Goal: Information Seeking & Learning: Learn about a topic

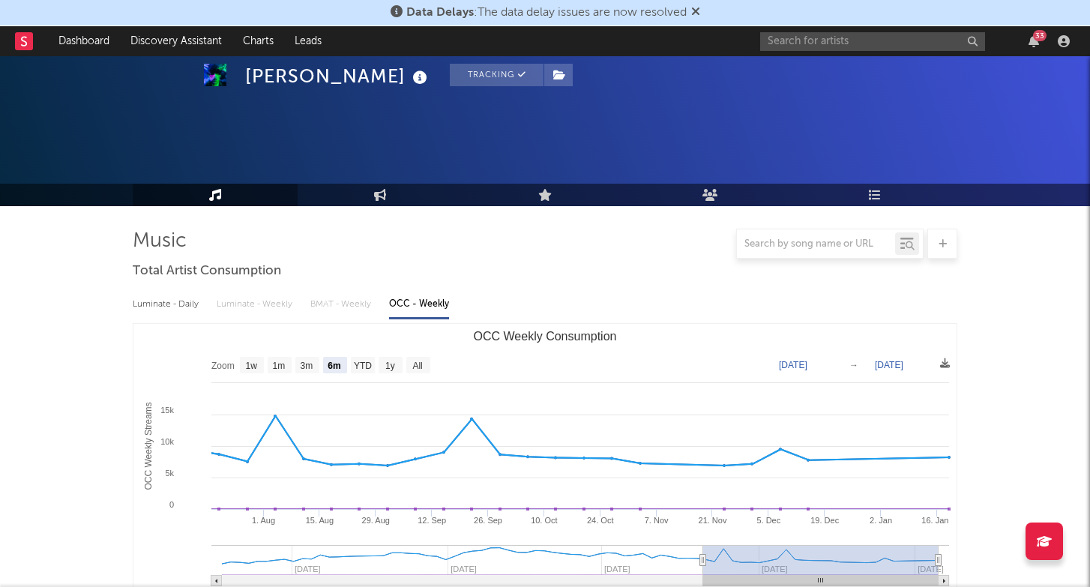
select select "6m"
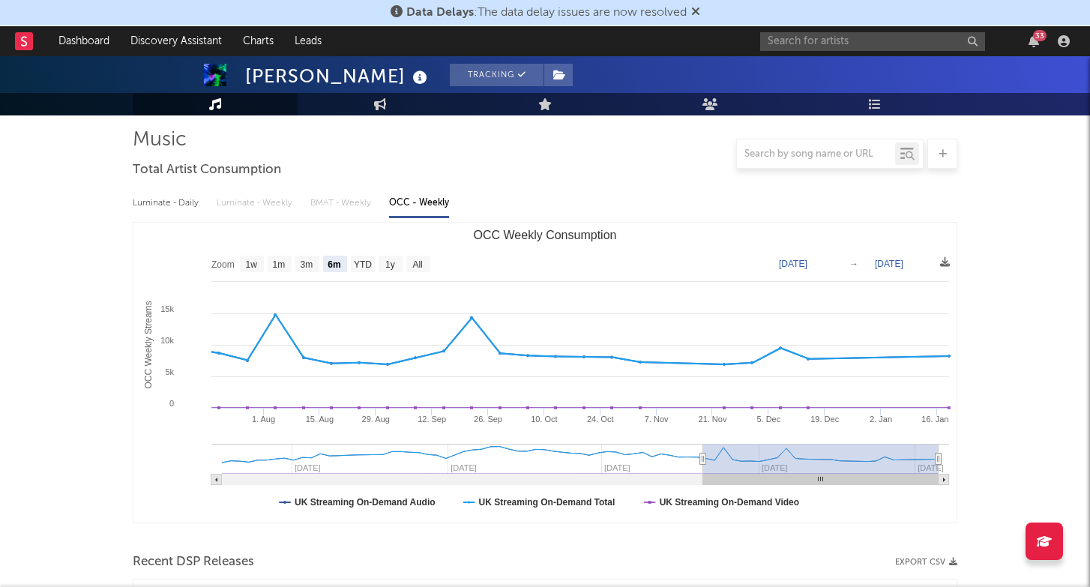
click at [869, 26] on div "33" at bounding box center [917, 41] width 315 height 30
click at [862, 37] on input "text" at bounding box center [872, 41] width 225 height 19
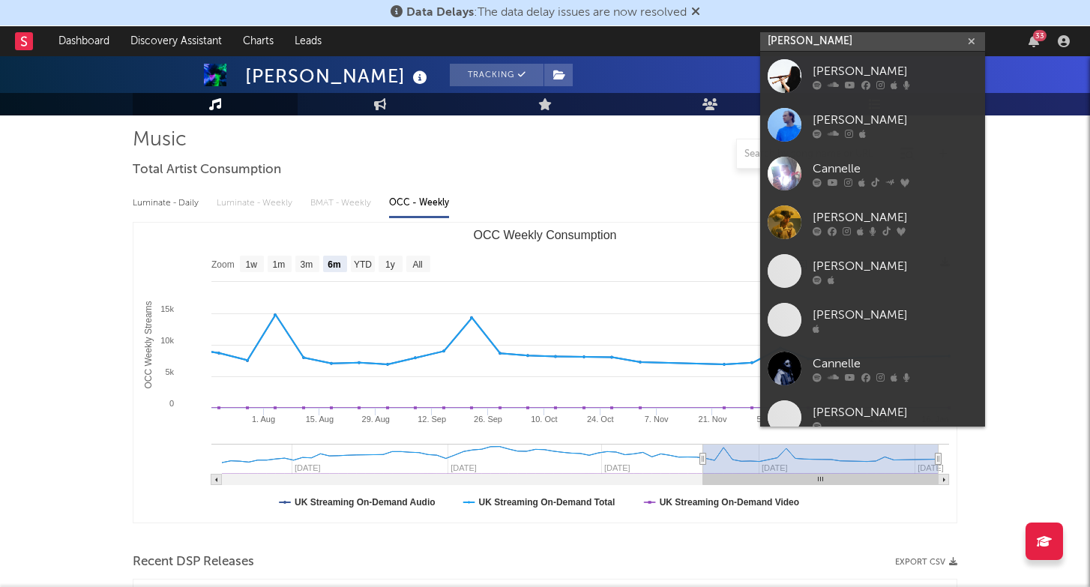
type input "[PERSON_NAME]"
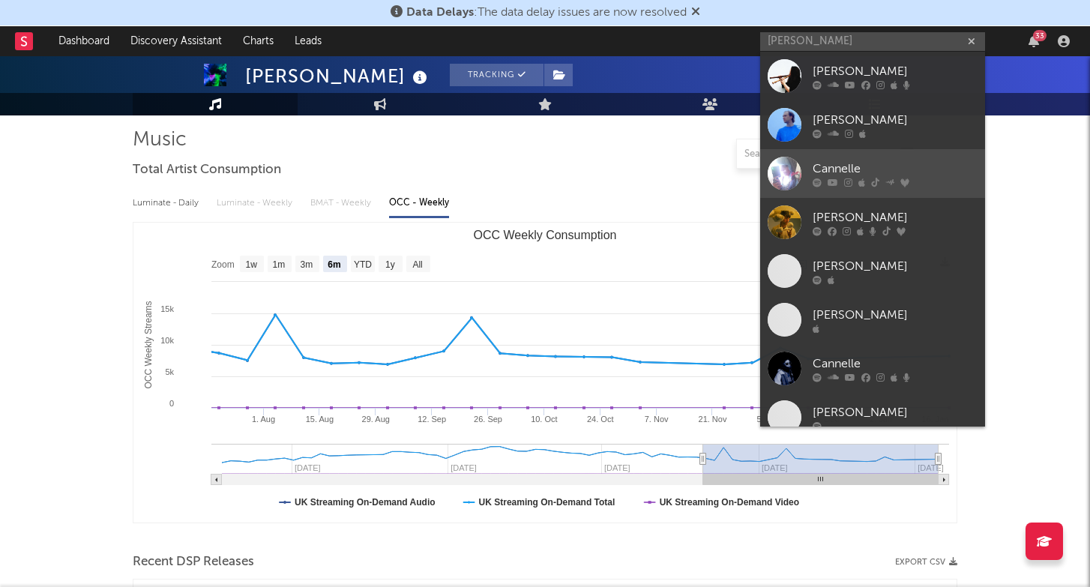
drag, startPoint x: 862, startPoint y: 37, endPoint x: 852, endPoint y: 176, distance: 139.7
click at [852, 176] on div "Cannelle" at bounding box center [894, 169] width 165 height 18
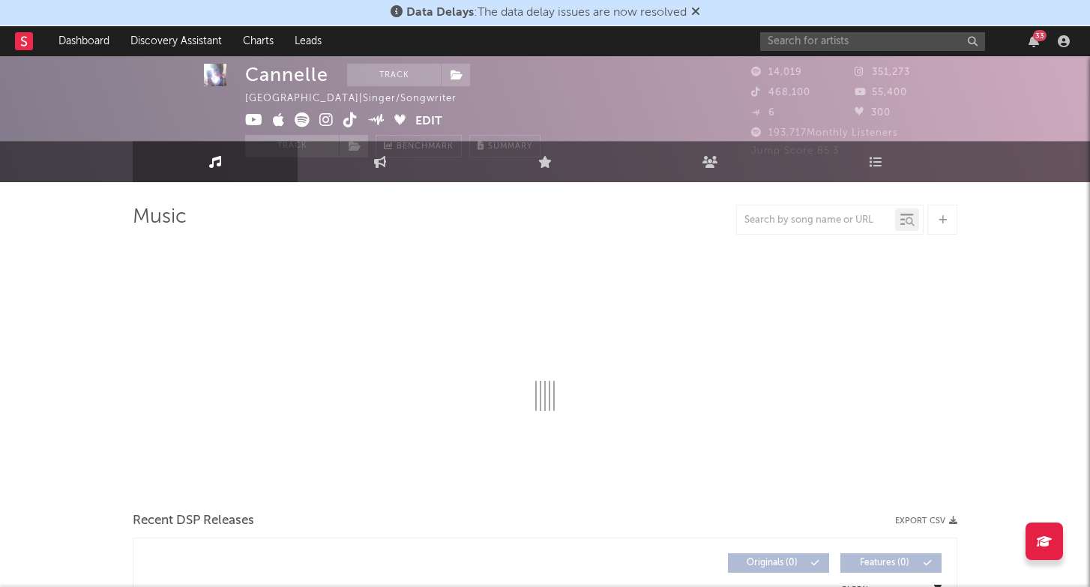
select select "1w"
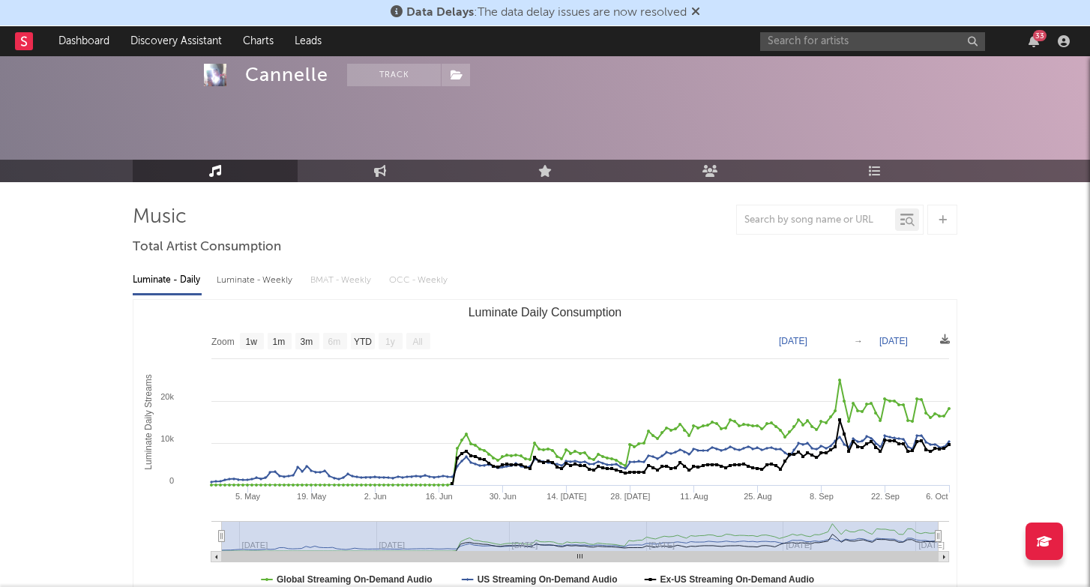
scroll to position [63, 0]
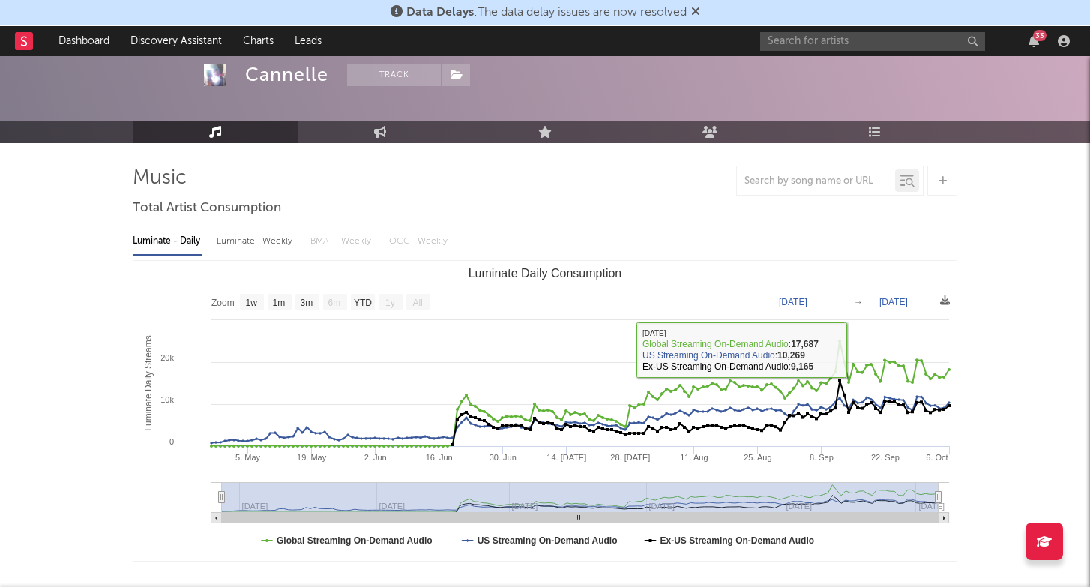
click at [276, 240] on div "Luminate - Weekly" at bounding box center [256, 241] width 79 height 25
select select "6m"
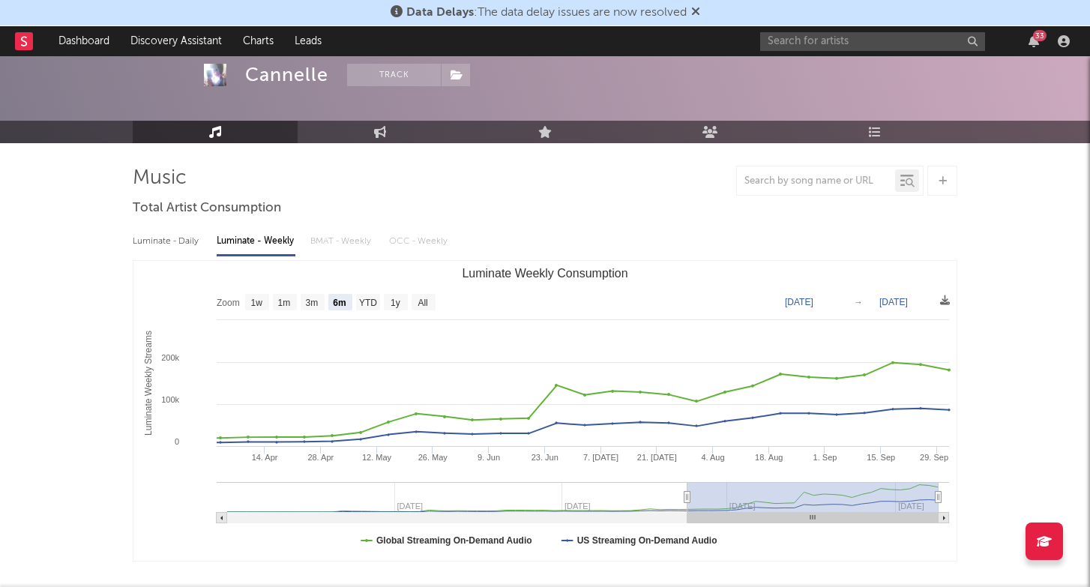
click at [1038, 37] on div "33" at bounding box center [1039, 35] width 13 height 11
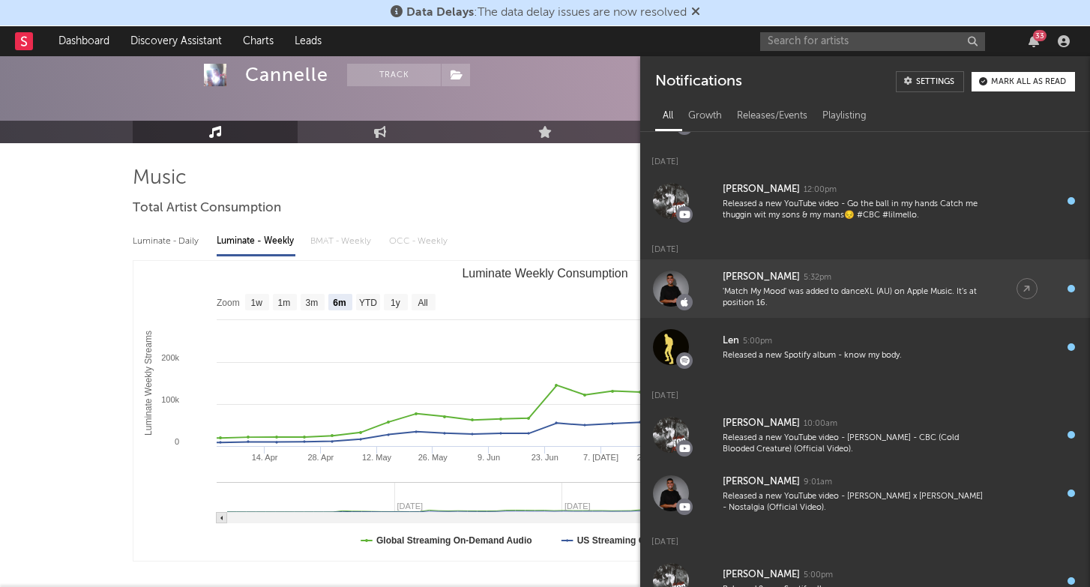
scroll to position [193, 0]
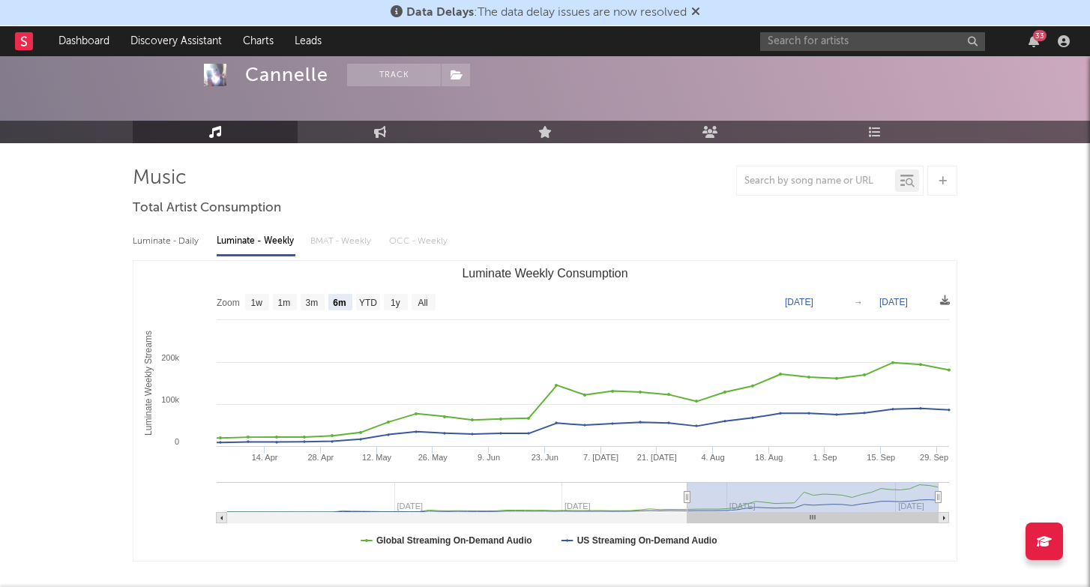
click at [559, 255] on div "Luminate - Daily Luminate - Weekly BMAT - Weekly OCC - Weekly Zoom 1w 1m 3m 6m …" at bounding box center [545, 393] width 824 height 344
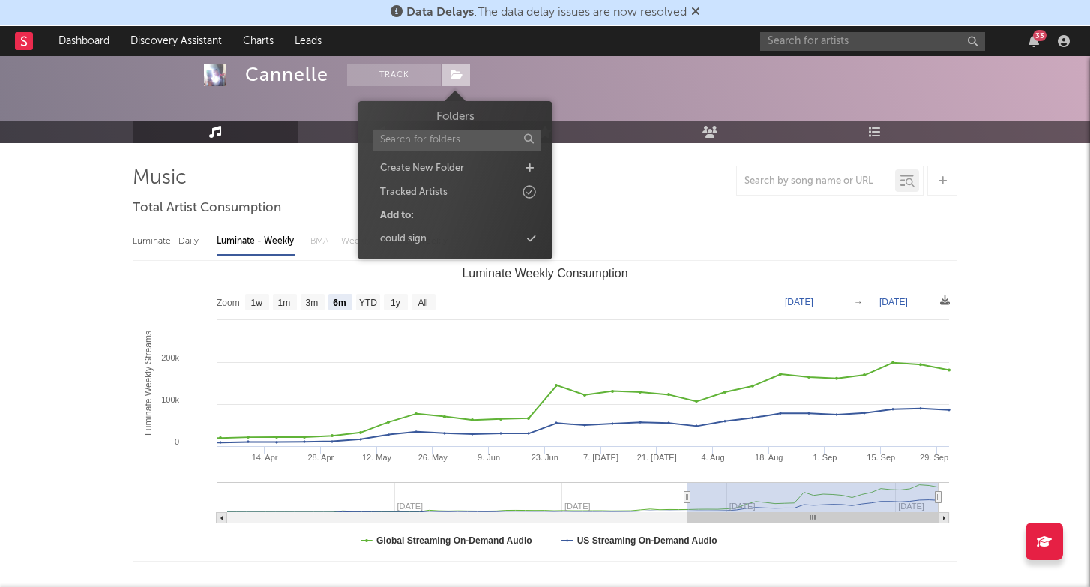
click at [454, 82] on span at bounding box center [456, 75] width 30 height 22
click at [438, 235] on div "could sign" at bounding box center [455, 238] width 172 height 19
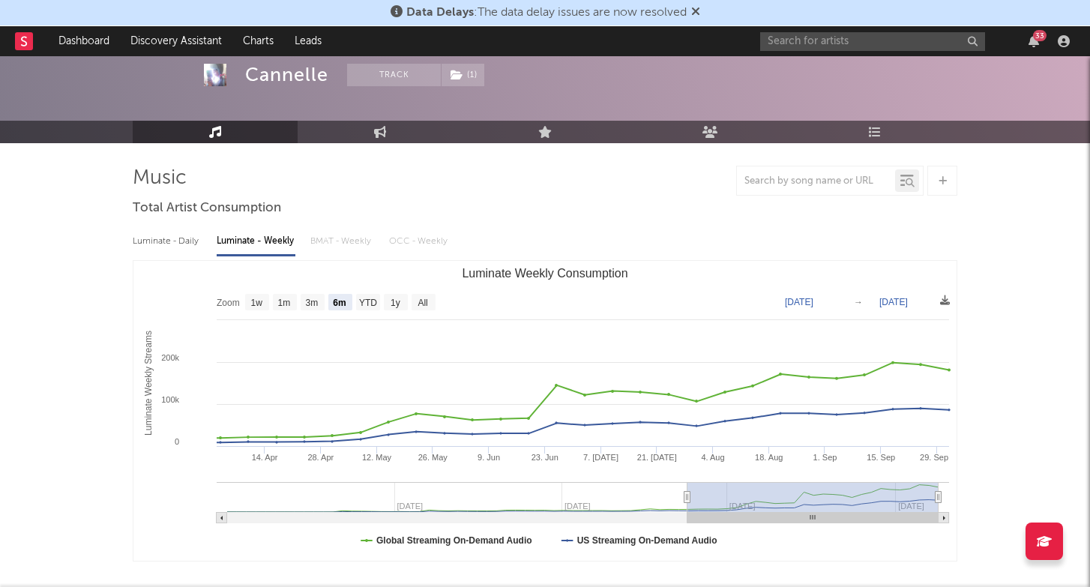
click at [655, 190] on div at bounding box center [545, 181] width 824 height 30
click at [401, 82] on button "Track" at bounding box center [394, 75] width 94 height 22
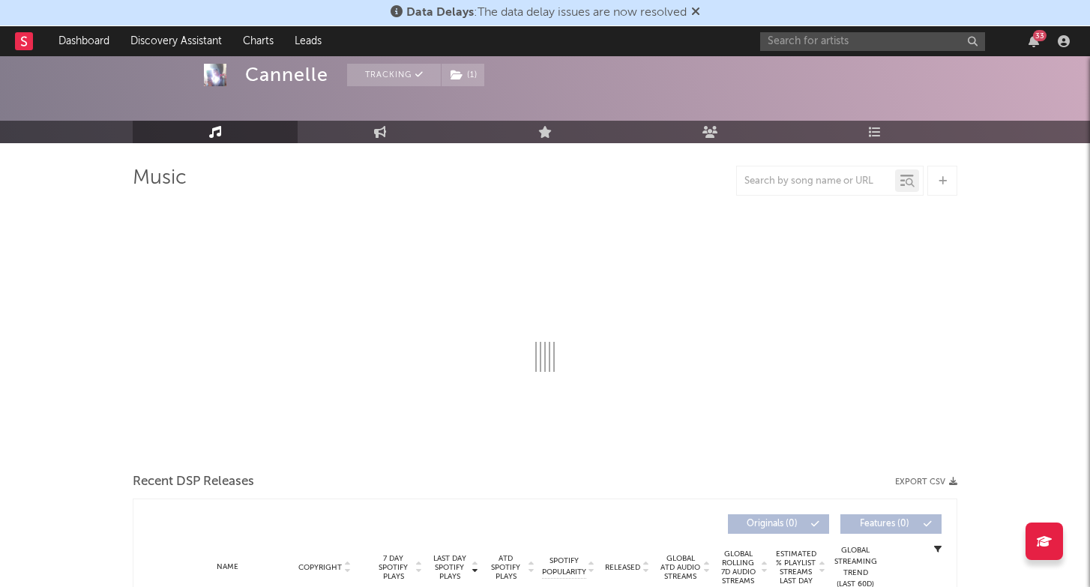
select select "1w"
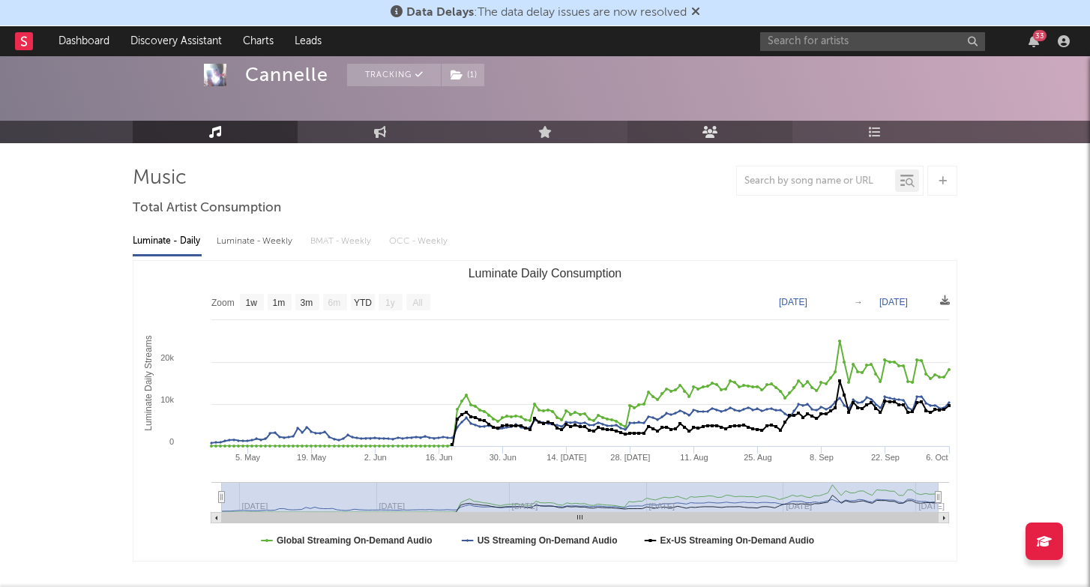
click at [757, 126] on link "Audience" at bounding box center [709, 132] width 165 height 22
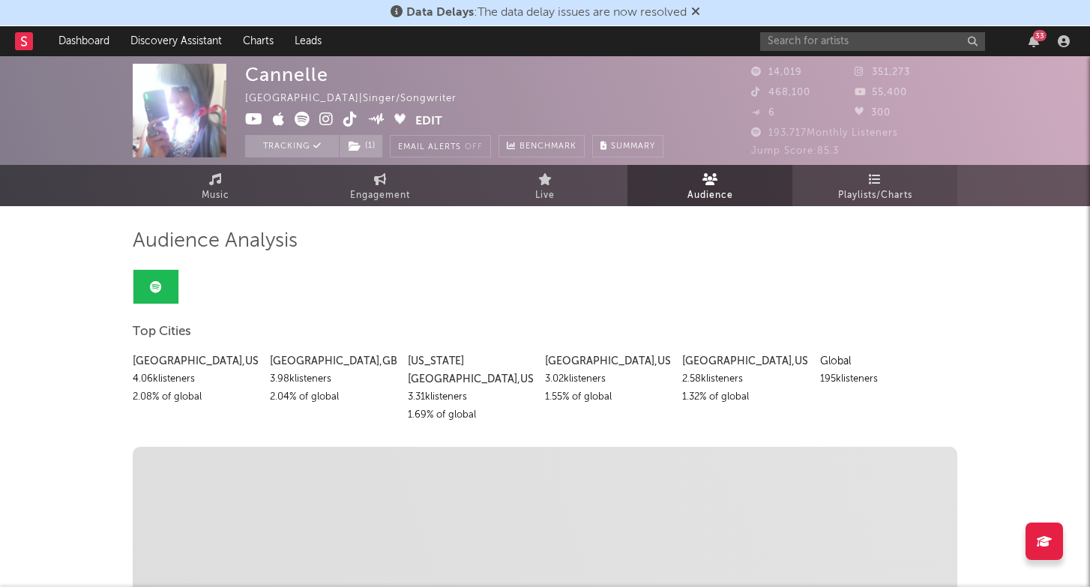
click at [845, 190] on span "Playlists/Charts" at bounding box center [875, 196] width 74 height 18
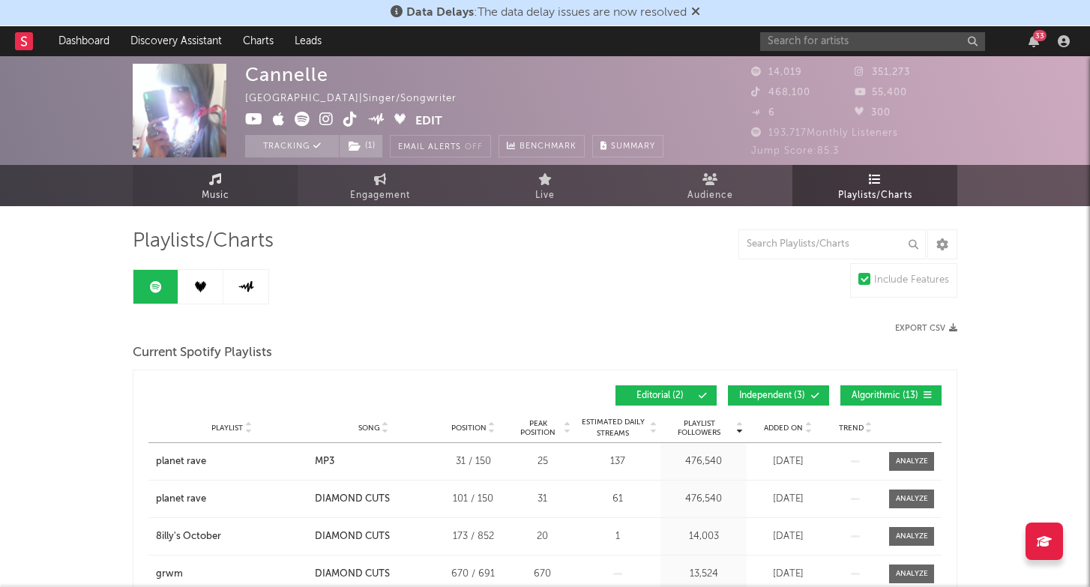
click at [204, 192] on span "Music" at bounding box center [216, 196] width 28 height 18
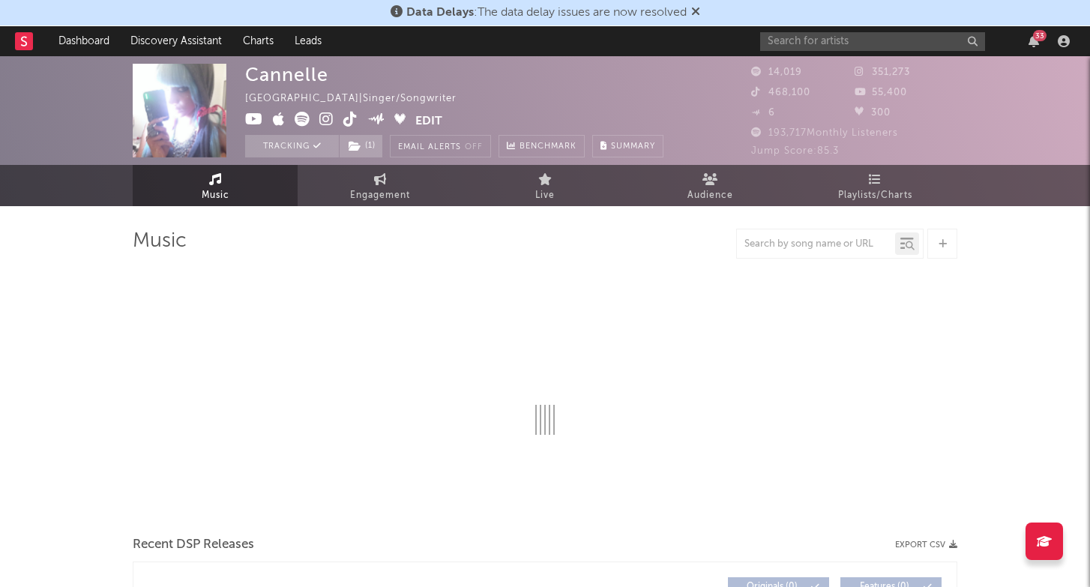
select select "1w"
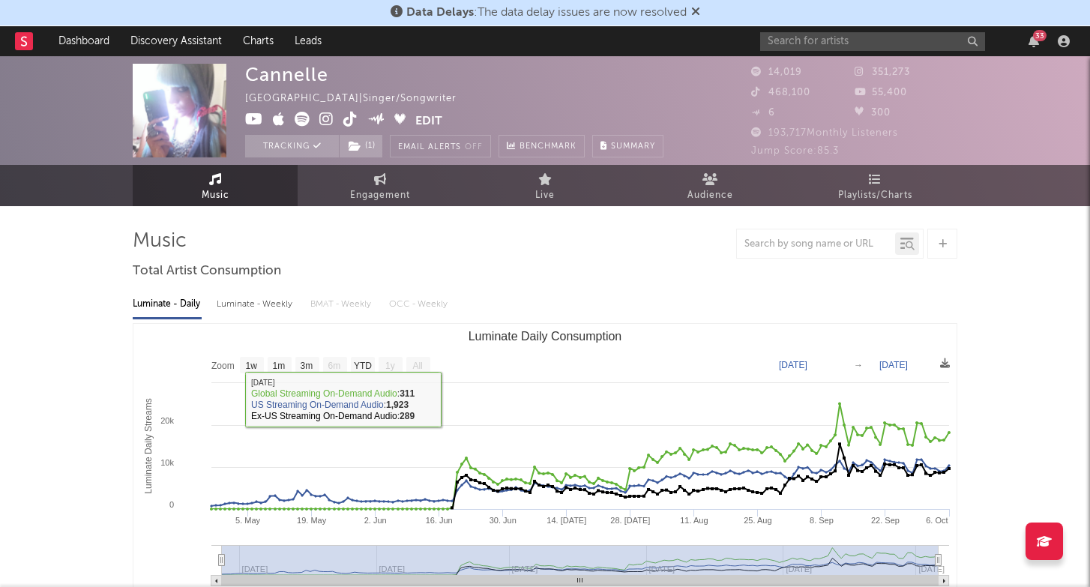
click at [265, 298] on div "Luminate - Weekly" at bounding box center [256, 304] width 79 height 25
select select "6m"
